Goal: Find specific page/section: Find specific page/section

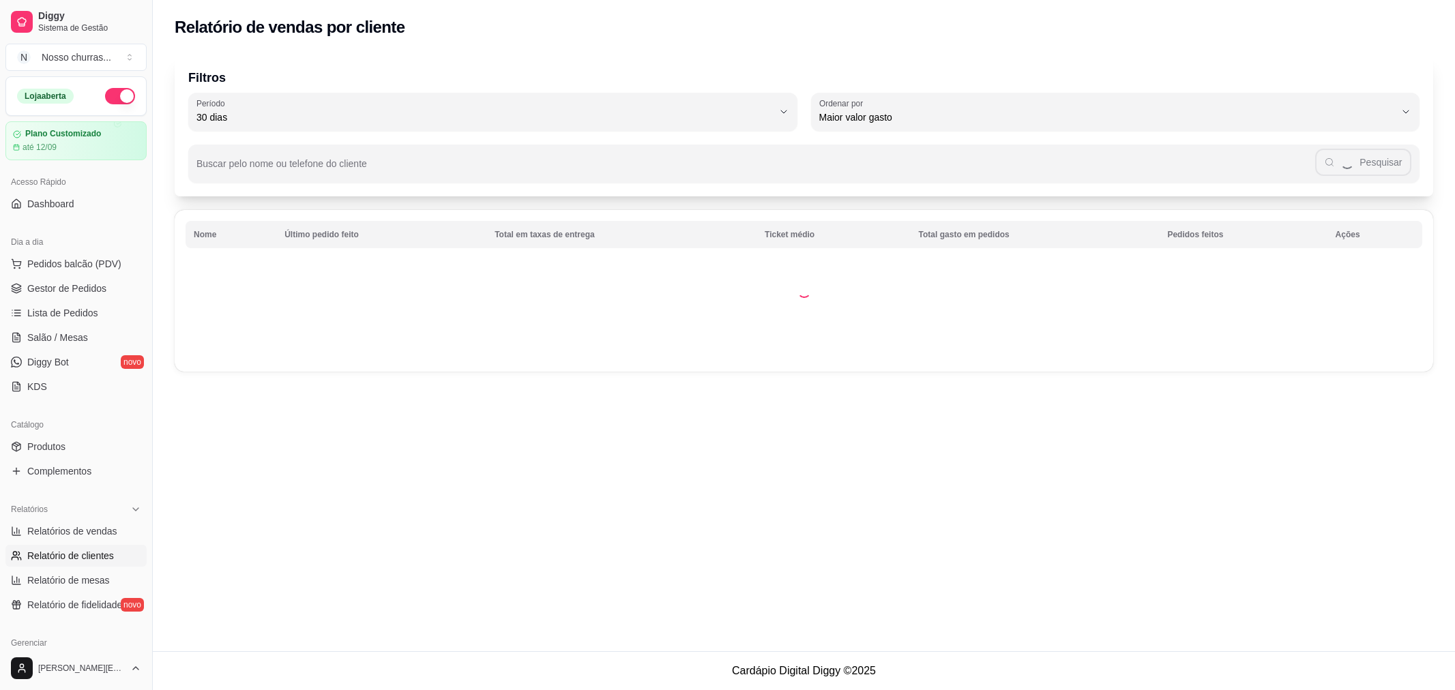
select select "30"
select select "HIGHEST_TOTAL_SPENT_WITH_ORDERS"
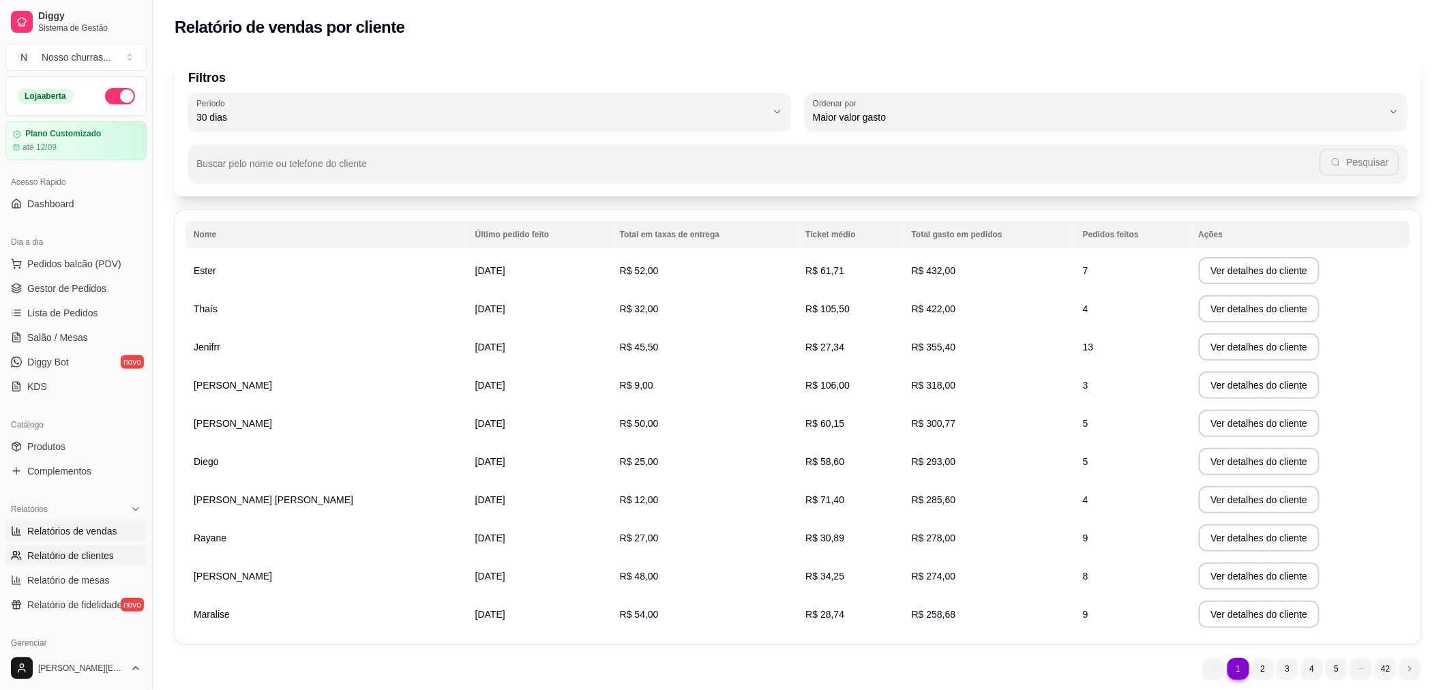
click at [91, 527] on span "Relatórios de vendas" at bounding box center [72, 531] width 90 height 14
select select "ALL"
select select "0"
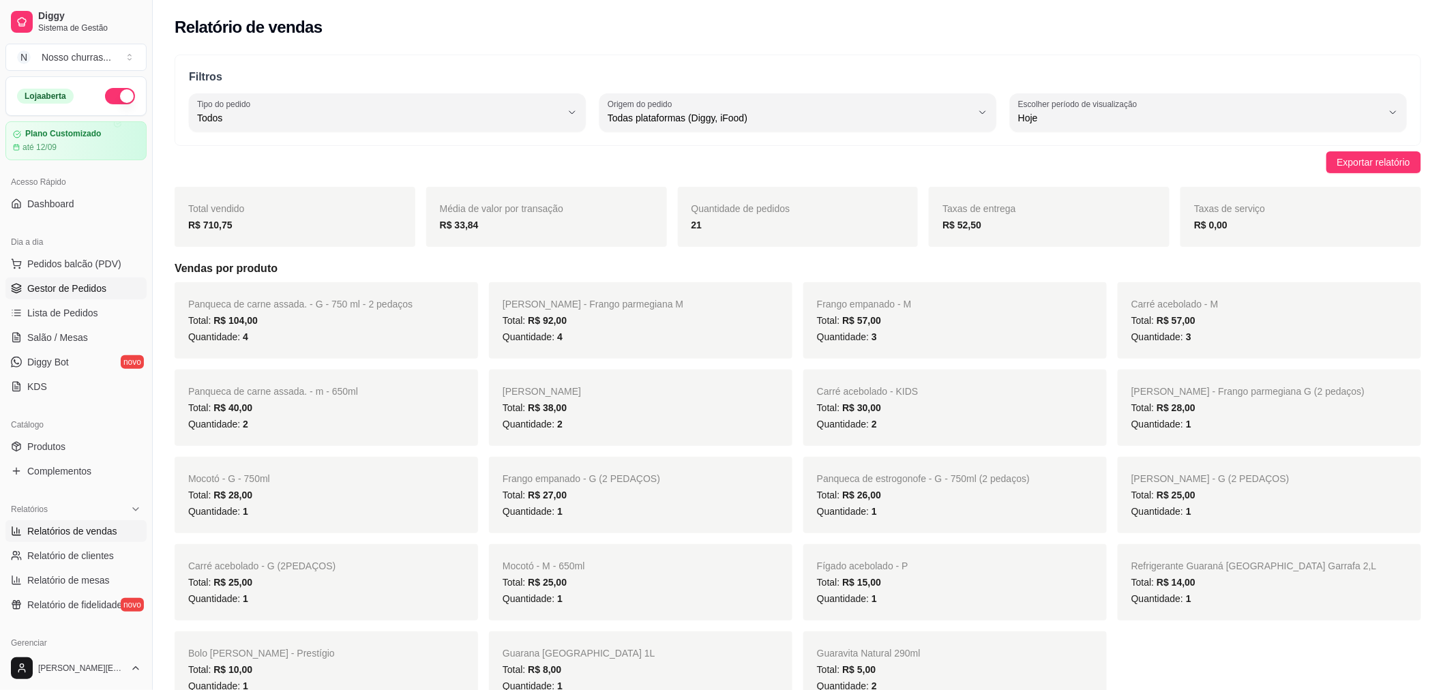
click at [12, 296] on link "Gestor de Pedidos" at bounding box center [75, 289] width 141 height 22
